Goal: Information Seeking & Learning: Understand process/instructions

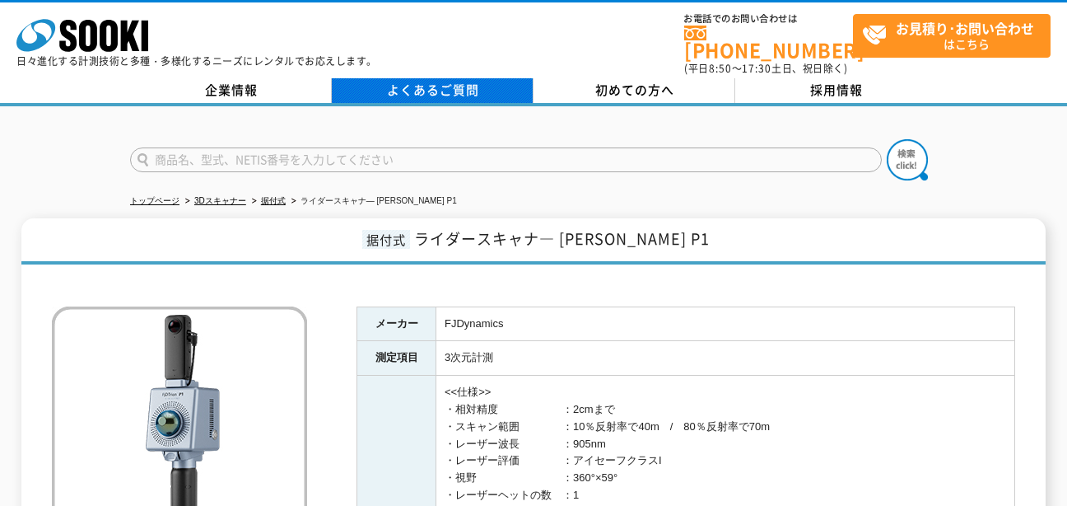
click at [434, 79] on link "よくあるご質問" at bounding box center [433, 90] width 202 height 25
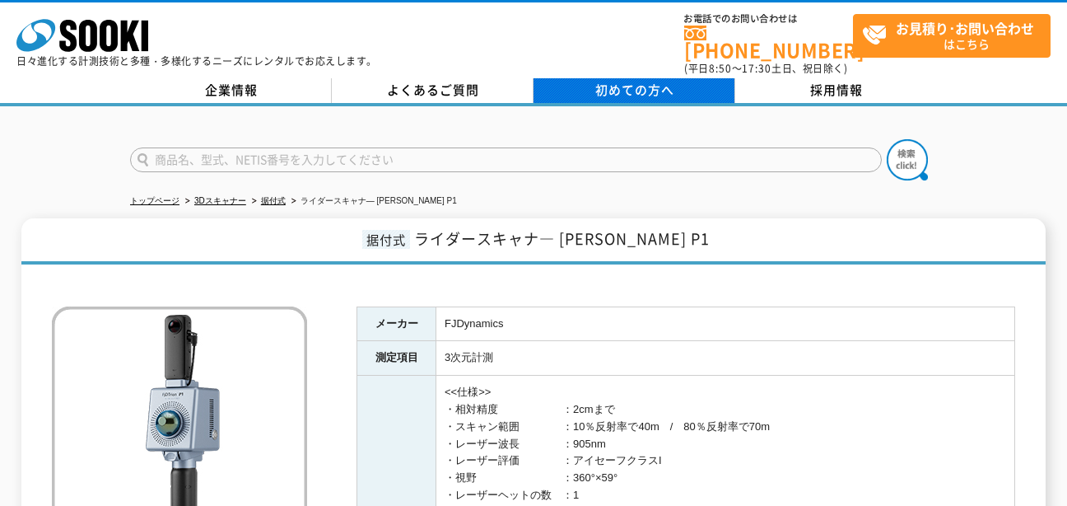
click at [647, 83] on span "初めての方へ" at bounding box center [634, 90] width 79 height 18
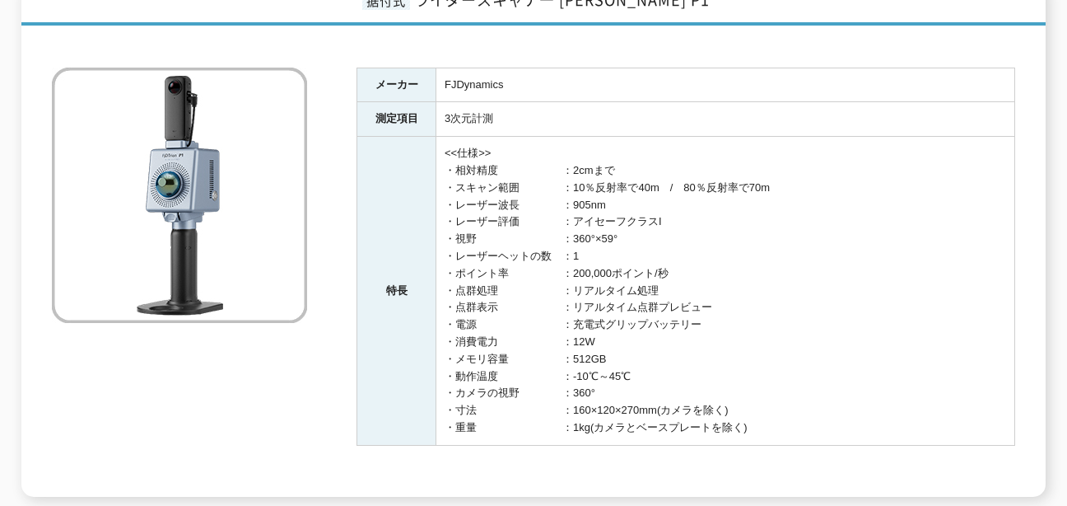
scroll to position [247, 0]
